Goal: Register for event/course

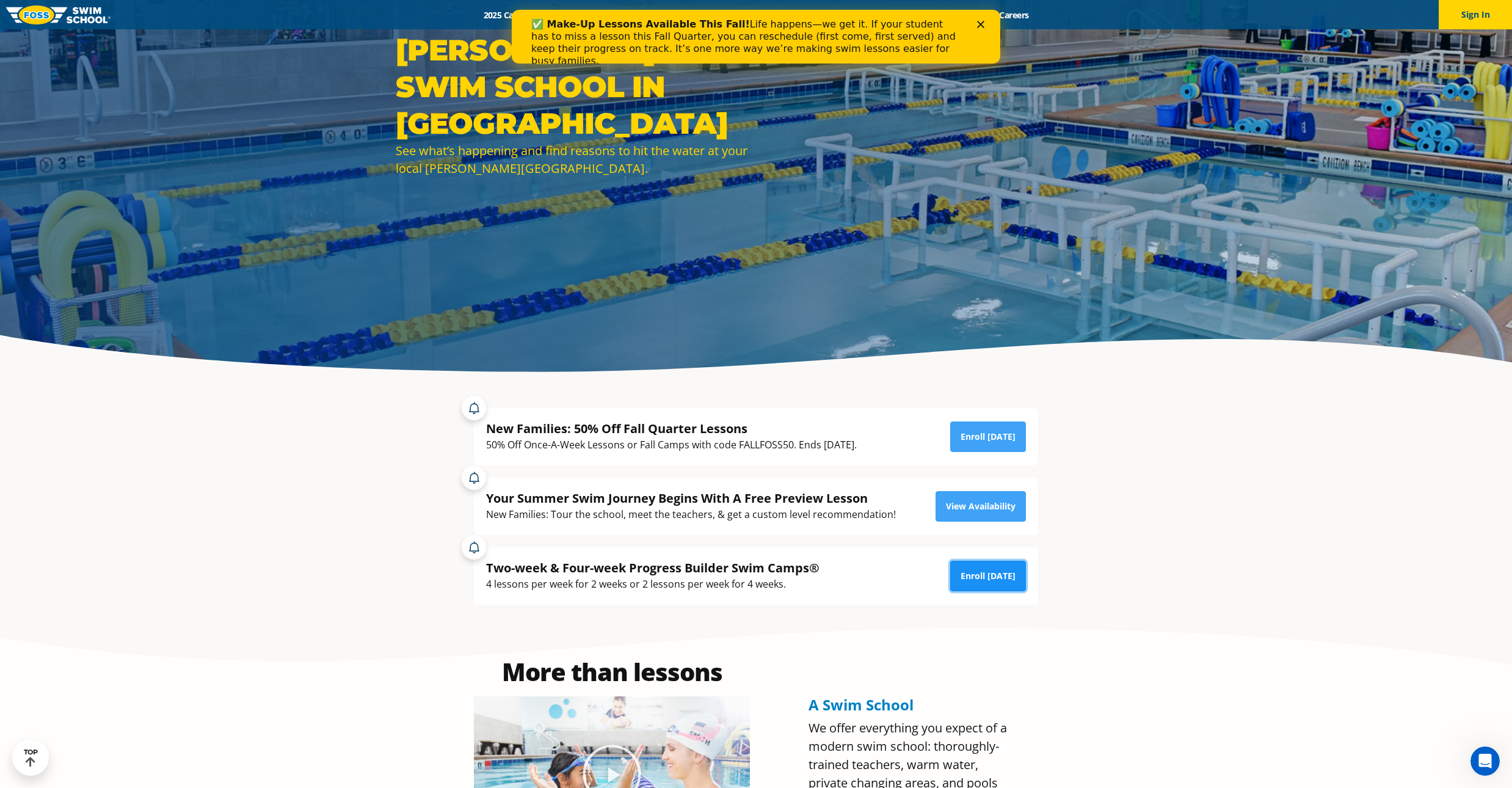
click at [982, 575] on link "Enroll [DATE]" at bounding box center [988, 576] width 76 height 31
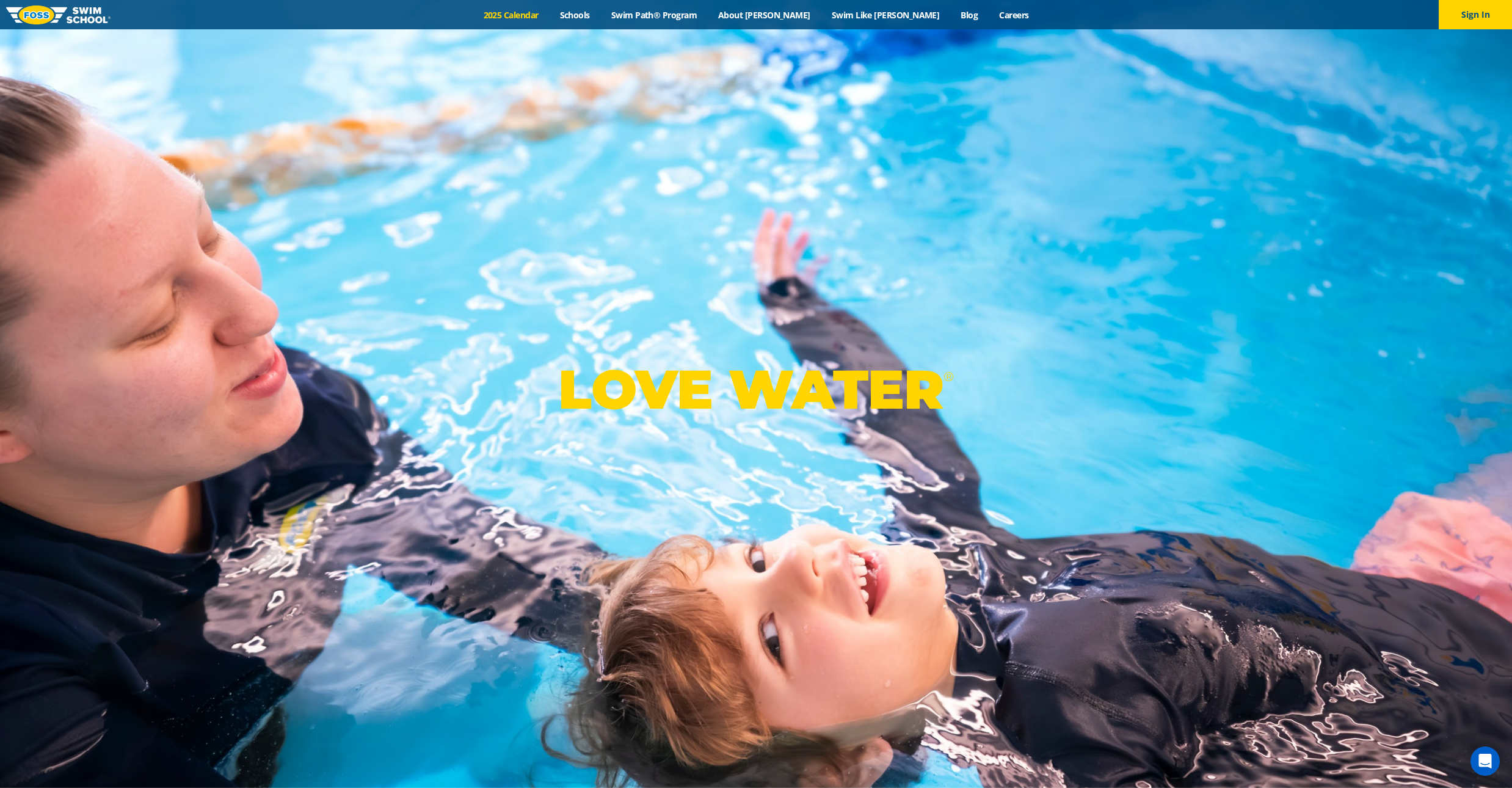
click at [549, 9] on link "2025 Calendar" at bounding box center [511, 14] width 77 height 11
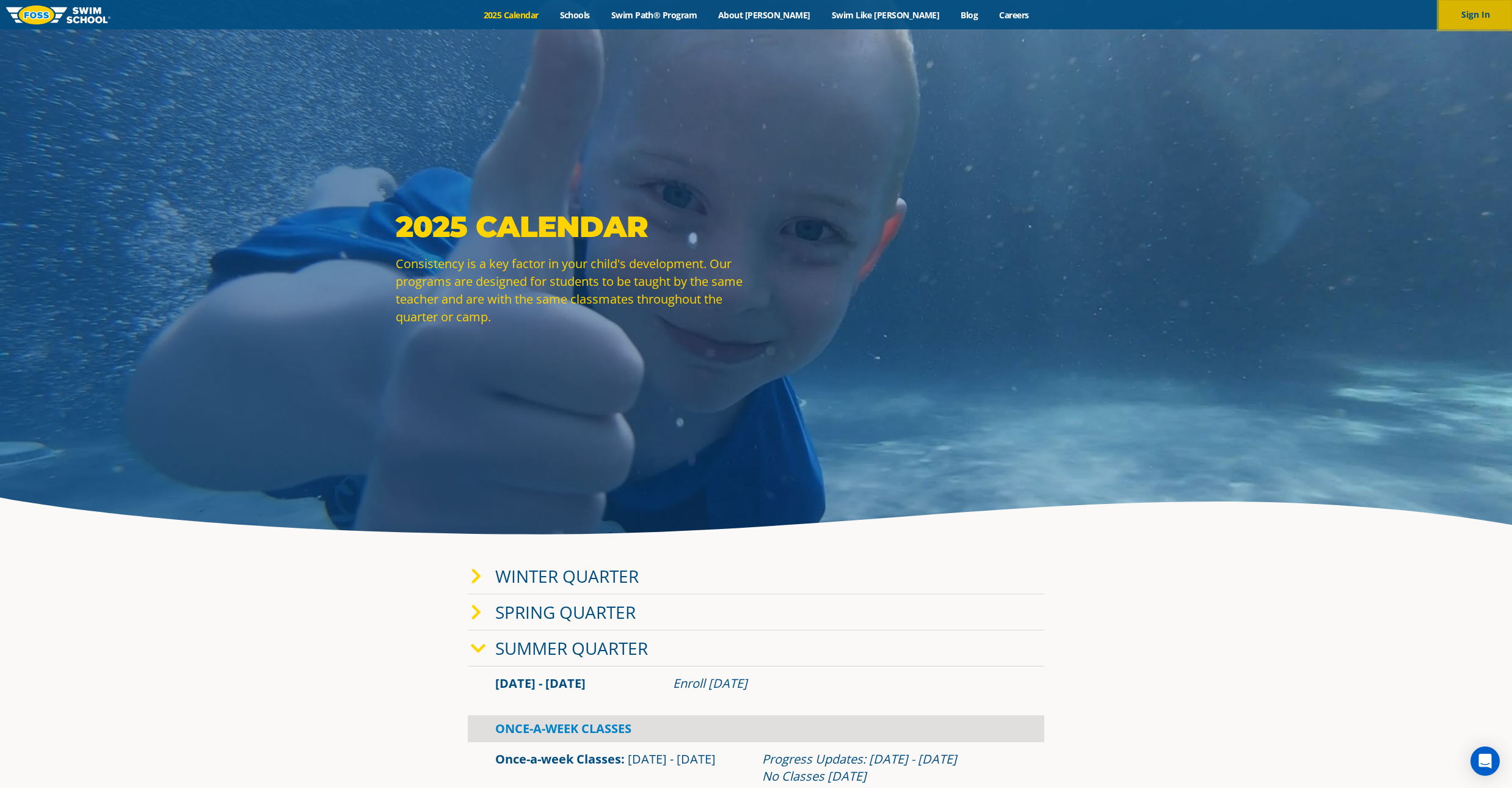
click at [1471, 8] on button "Sign In" at bounding box center [1475, 14] width 73 height 29
